Goal: Information Seeking & Learning: Check status

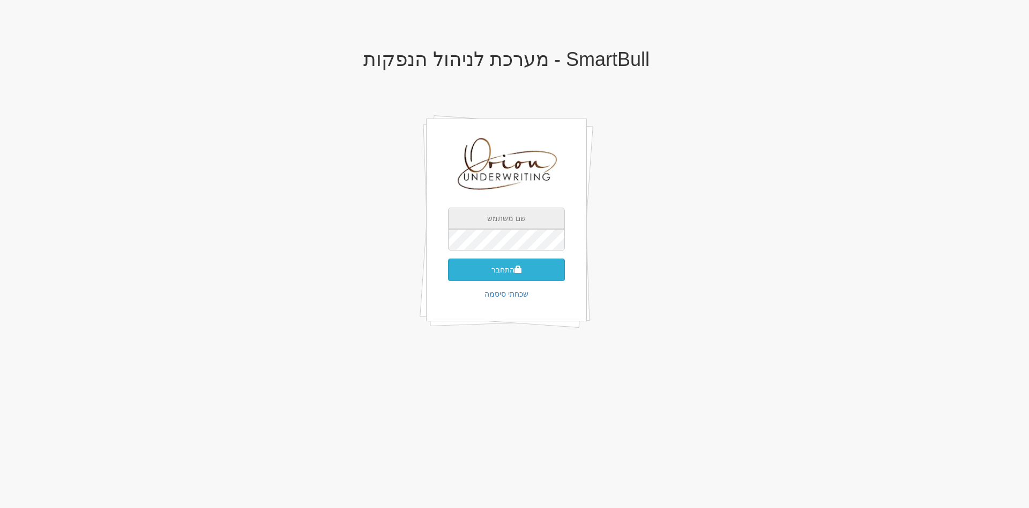
type input "[EMAIL_ADDRESS][DOMAIN_NAME]"
click at [511, 265] on button "התחבר" at bounding box center [506, 269] width 117 height 23
click at [510, 270] on button "התחבר" at bounding box center [506, 269] width 117 height 23
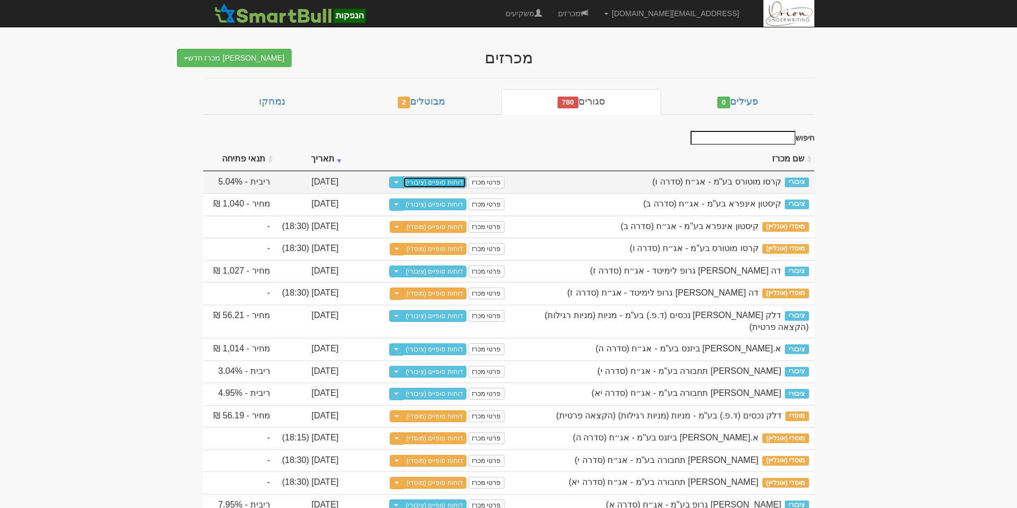
click at [445, 179] on link "דוחות סופיים (ציבורי)" at bounding box center [435, 182] width 64 height 12
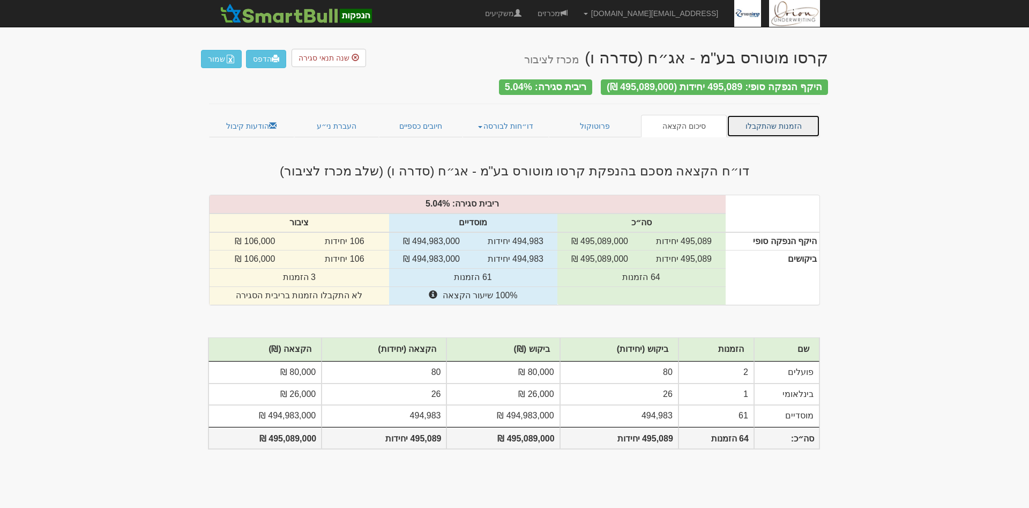
click at [799, 129] on link "הזמנות שהתקבלו" at bounding box center [773, 126] width 93 height 23
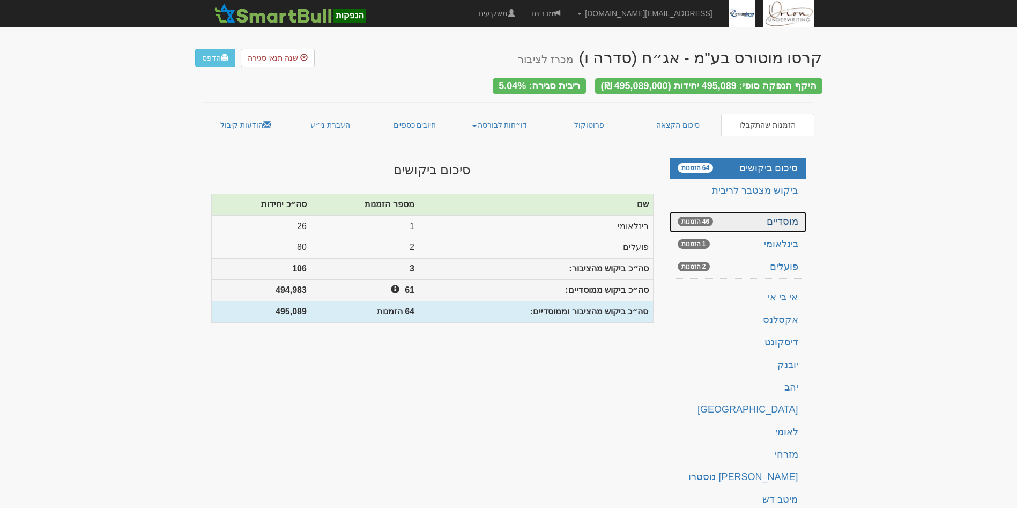
click at [789, 211] on link "מוסדיים 46 הזמנות" at bounding box center [738, 221] width 137 height 21
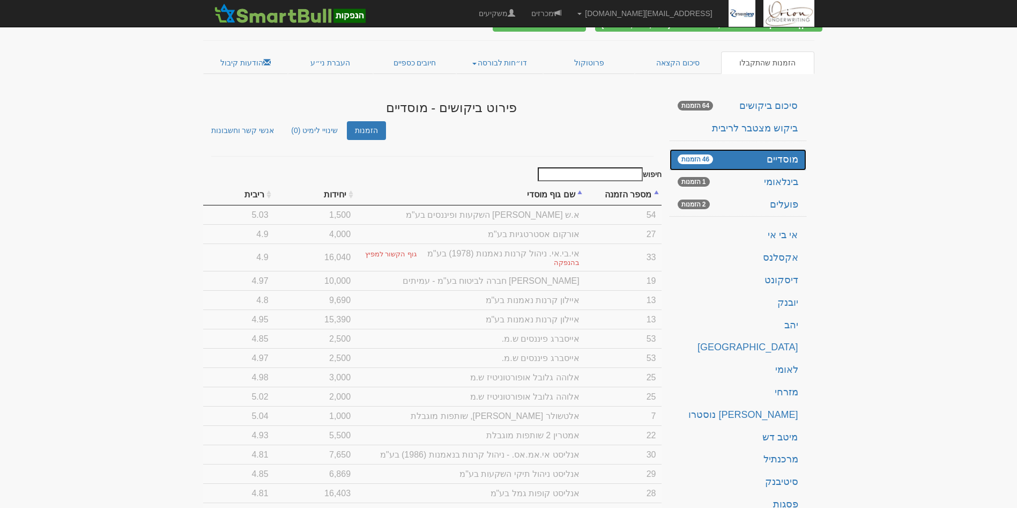
scroll to position [36, 0]
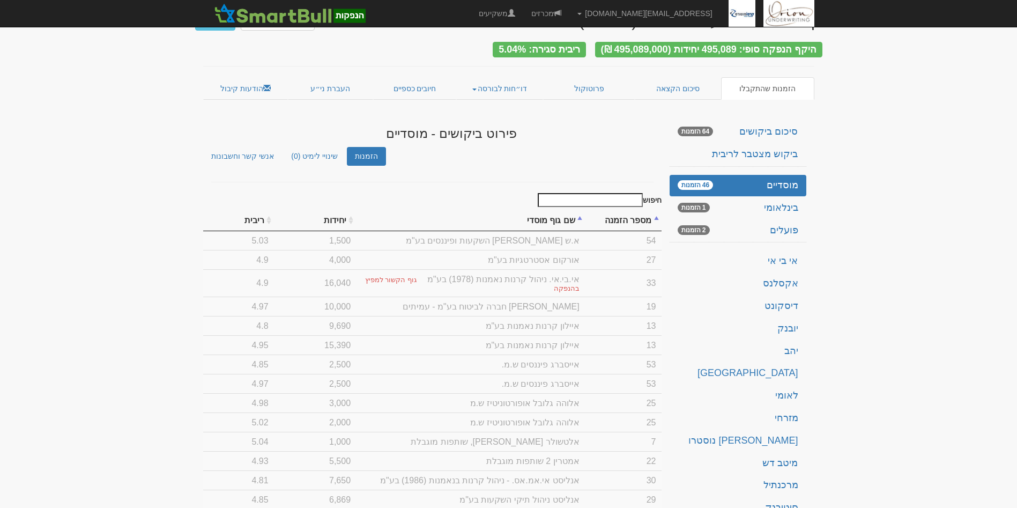
click at [274, 215] on th "ריבית" at bounding box center [238, 220] width 71 height 21
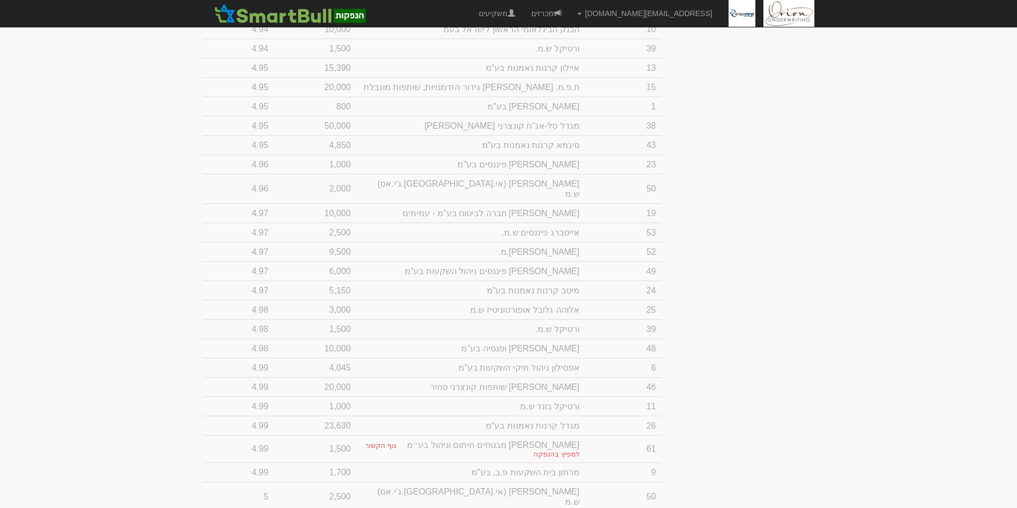
scroll to position [1012, 0]
